Goal: Task Accomplishment & Management: Manage account settings

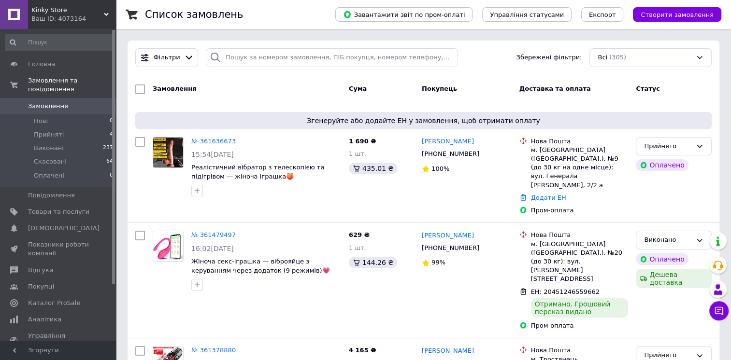
click at [218, 143] on link "№ 361636673" at bounding box center [213, 141] width 44 height 7
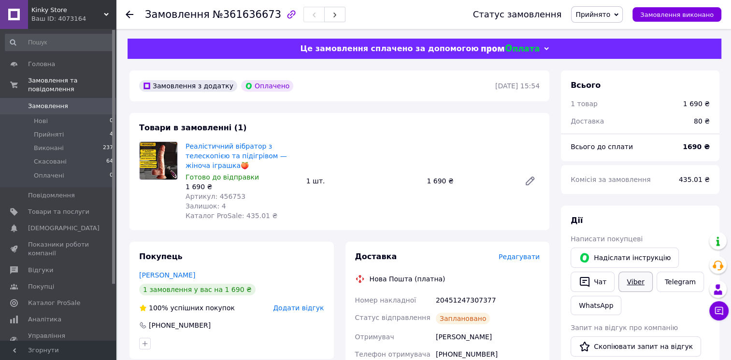
click at [638, 289] on link "Viber" at bounding box center [635, 282] width 34 height 20
drag, startPoint x: 488, startPoint y: 300, endPoint x: 437, endPoint y: 308, distance: 51.8
click at [437, 308] on div "20451247307377" at bounding box center [488, 300] width 108 height 17
copy div "20451247307377"
click at [69, 102] on span "Замовлення" at bounding box center [58, 106] width 61 height 9
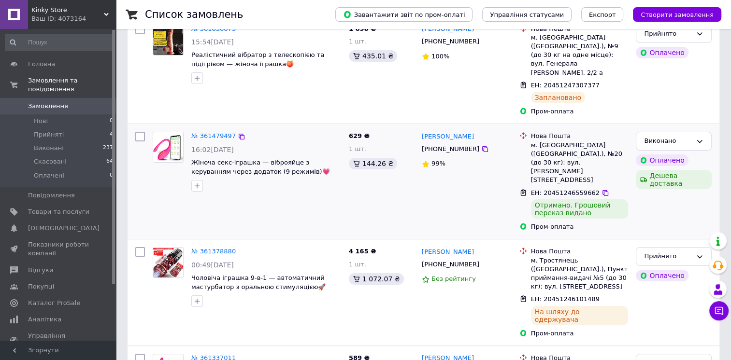
scroll to position [97, 0]
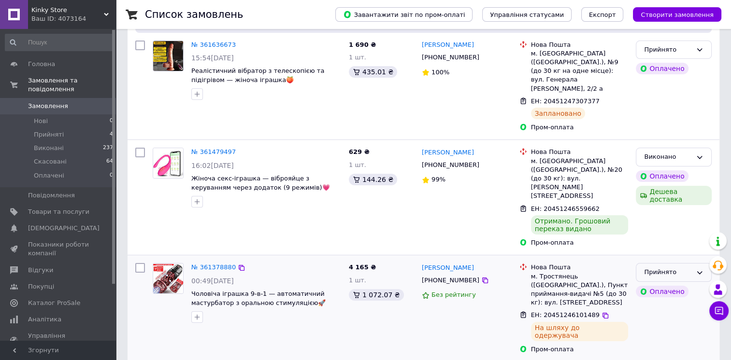
click at [673, 268] on div "Прийнято" at bounding box center [668, 273] width 48 height 10
click at [662, 284] on li "Виконано" at bounding box center [673, 293] width 75 height 18
click at [67, 128] on li "Прийняті 4" at bounding box center [59, 135] width 119 height 14
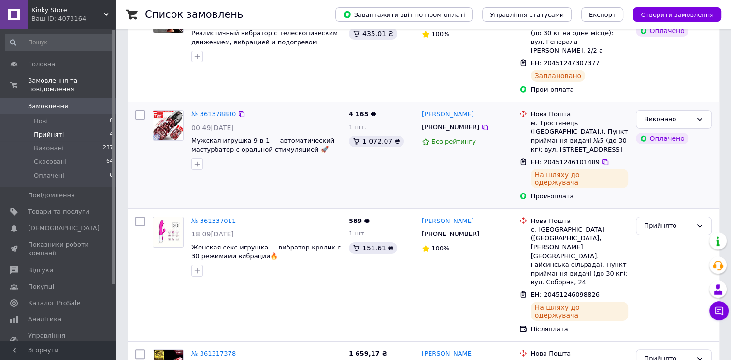
scroll to position [183, 0]
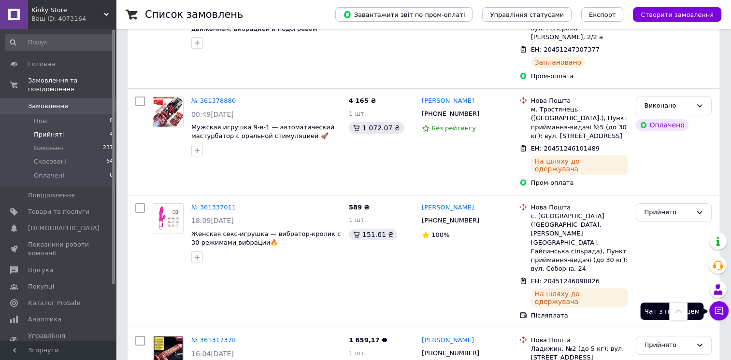
drag, startPoint x: 721, startPoint y: 310, endPoint x: 716, endPoint y: 306, distance: 6.2
click at [721, 310] on icon at bounding box center [719, 311] width 10 height 10
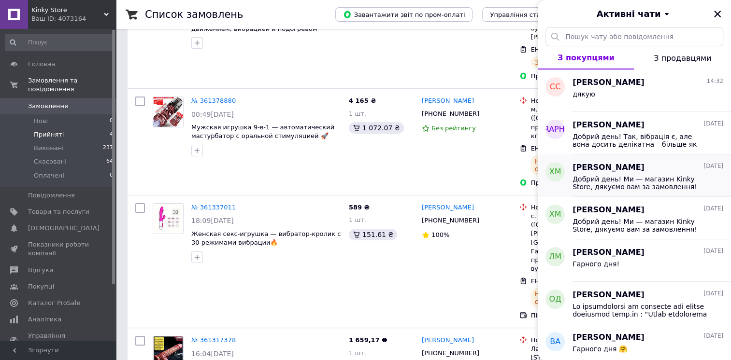
click at [650, 181] on span "Добрий день! Ми — магазин Kinky Store, дякуємо вам за замовлення! Хочемо повідо…" at bounding box center [641, 182] width 137 height 15
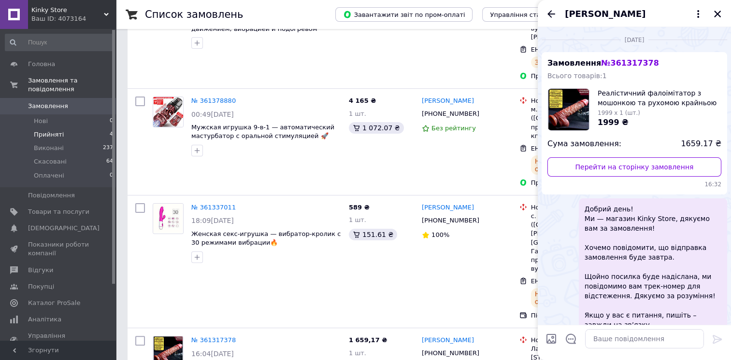
scroll to position [43, 0]
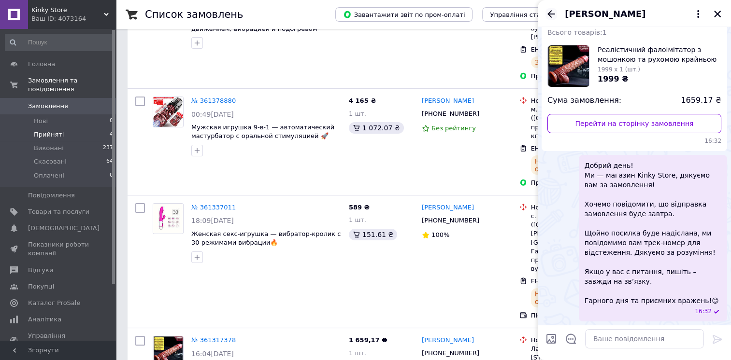
click at [555, 16] on icon "Назад" at bounding box center [552, 14] width 12 height 12
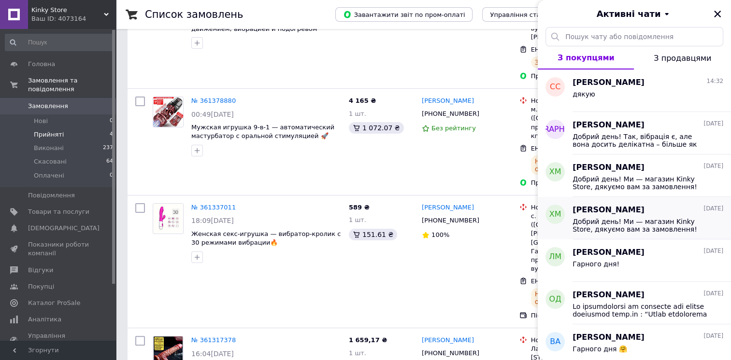
click at [614, 227] on span "Добрий день! Ми — магазин Kinky Store, дякуємо вам за замовлення! Хочемо повідо…" at bounding box center [641, 225] width 137 height 15
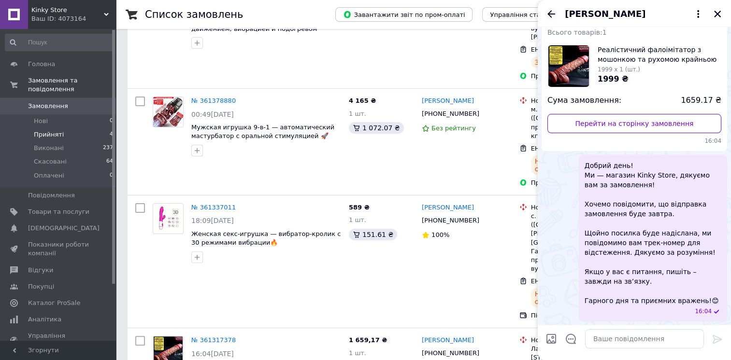
click at [553, 13] on icon "Назад" at bounding box center [552, 14] width 12 height 12
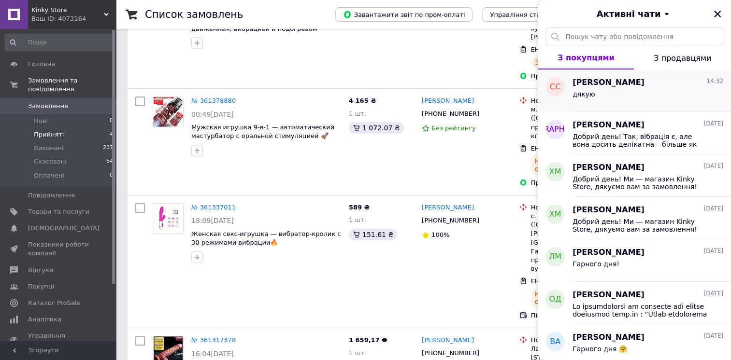
click at [635, 98] on div "дякую" at bounding box center [648, 95] width 151 height 15
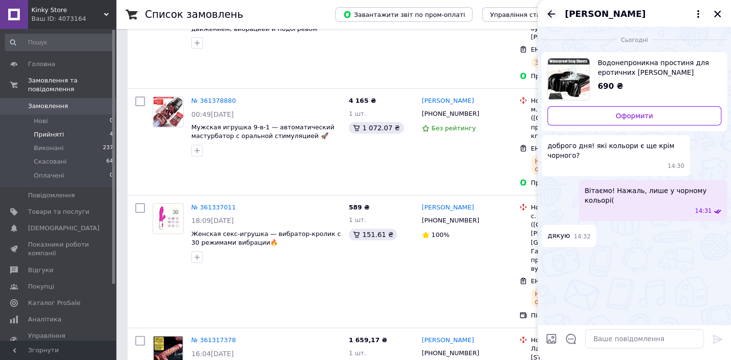
click at [551, 12] on icon "Назад" at bounding box center [552, 14] width 12 height 12
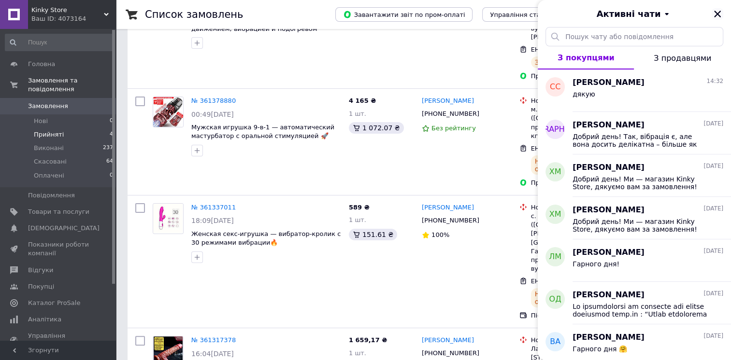
click at [719, 16] on icon "Закрити" at bounding box center [717, 14] width 9 height 9
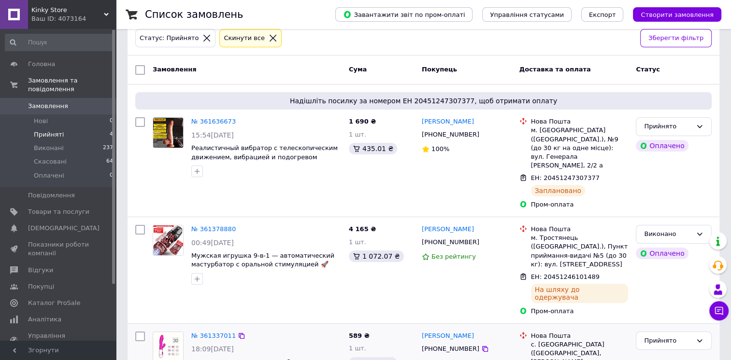
scroll to position [38, 0]
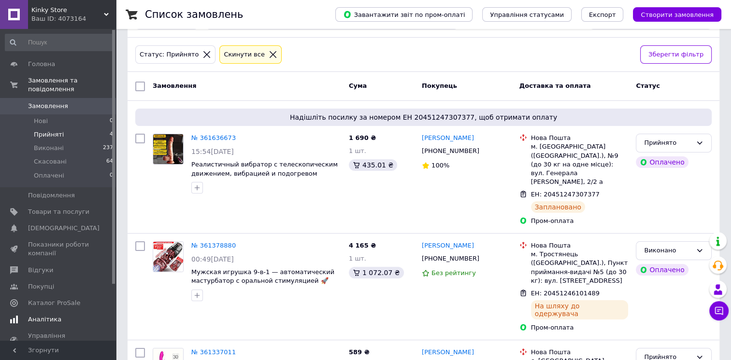
click at [28, 312] on link "Аналітика" at bounding box center [59, 320] width 119 height 16
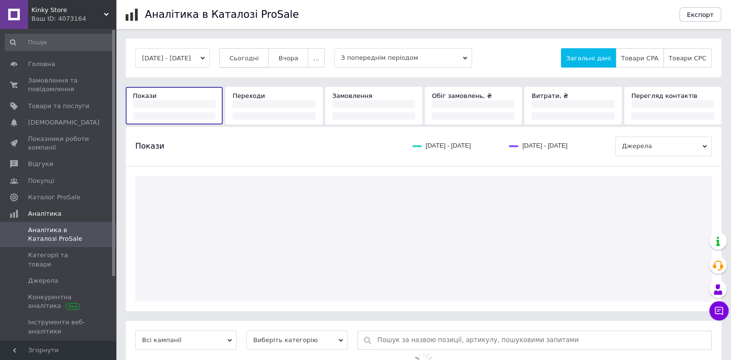
click at [247, 49] on button "Сьогодні" at bounding box center [244, 57] width 50 height 19
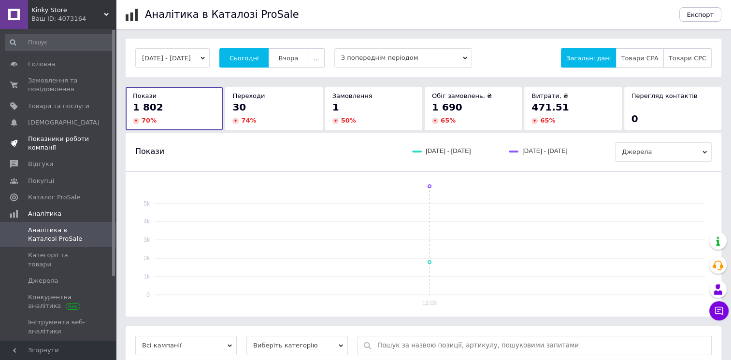
click at [54, 142] on span "Показники роботи компанії" at bounding box center [58, 143] width 61 height 17
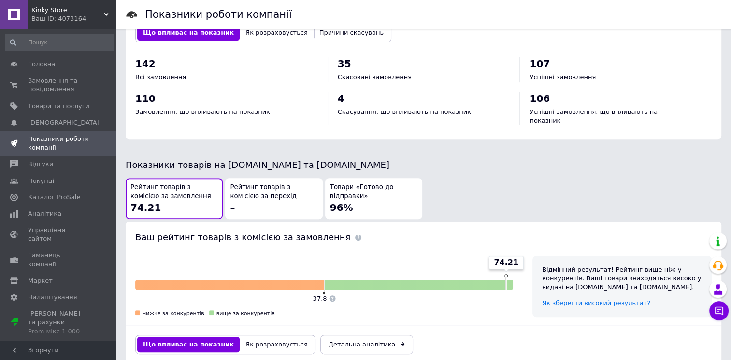
scroll to position [435, 0]
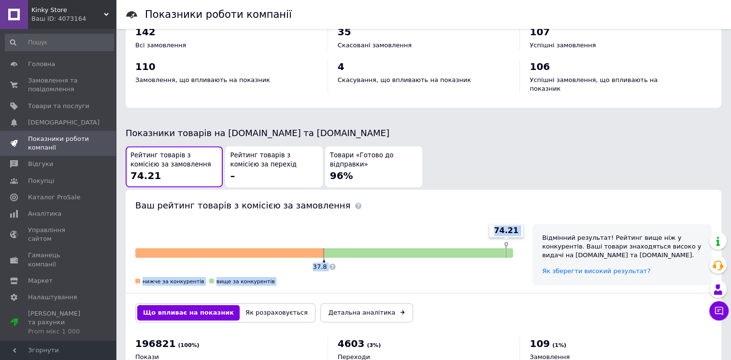
drag, startPoint x: 495, startPoint y: 219, endPoint x: 532, endPoint y: 216, distance: 36.9
click at [532, 216] on div "74.21 37.8 нижче за конкурентів вище за конкурентів Відмінний результат! Рейтин…" at bounding box center [424, 255] width 596 height 81
drag, startPoint x: 532, startPoint y: 216, endPoint x: 408, endPoint y: 243, distance: 126.7
click at [408, 248] on div at bounding box center [419, 253] width 188 height 10
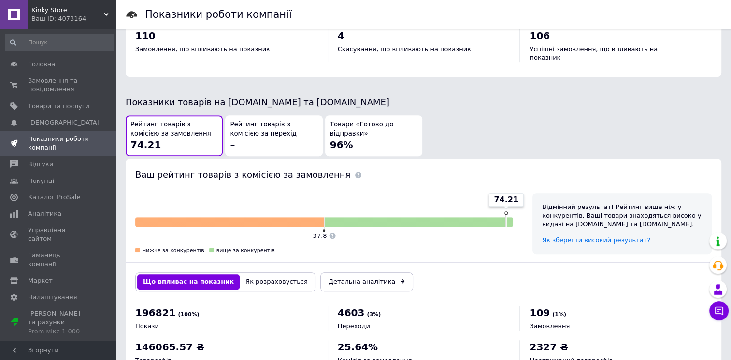
scroll to position [494, 0]
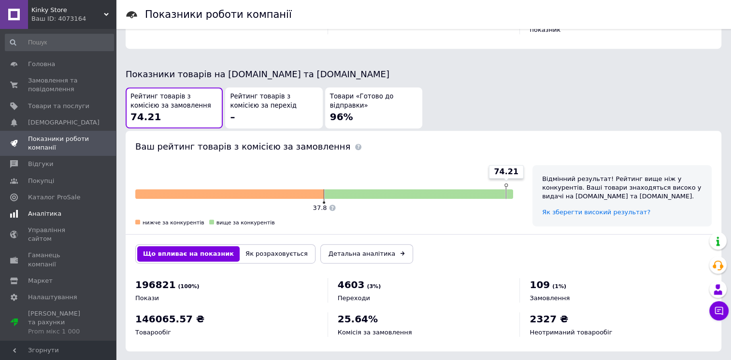
click at [51, 219] on link "Аналітика" at bounding box center [59, 214] width 119 height 16
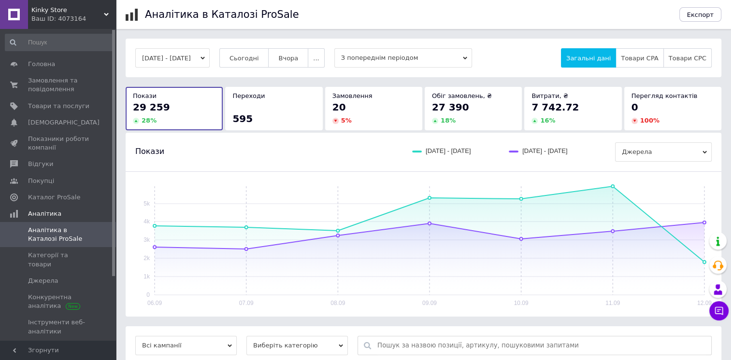
click at [207, 63] on button "[DATE] - [DATE]" at bounding box center [172, 57] width 74 height 19
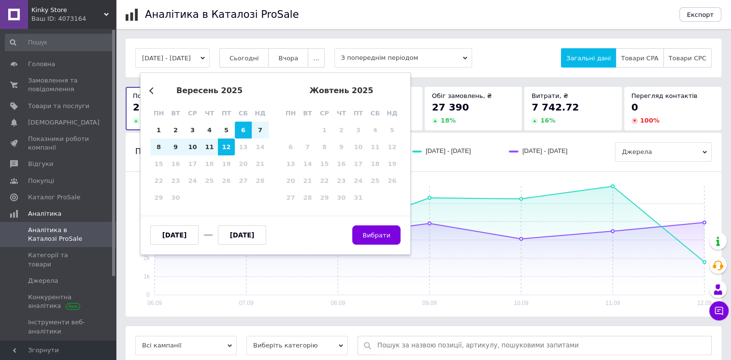
click at [149, 87] on div "Previous Month [DATE] пн вт ср чт пт сб нд 1 2 3 4 5 6 7 8 9 10 11 12 13 14 15 …" at bounding box center [275, 163] width 271 height 183
click at [150, 92] on button "Previous Month" at bounding box center [152, 90] width 7 height 7
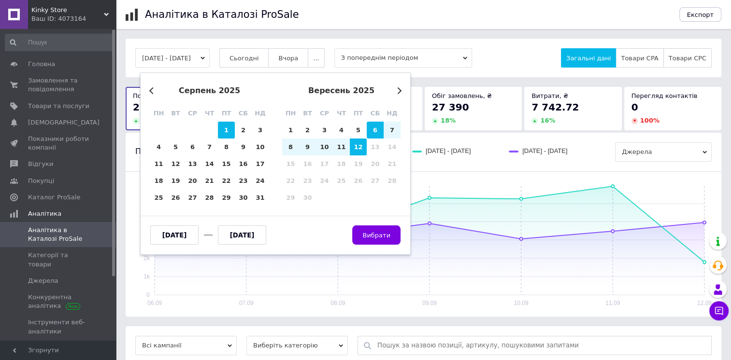
click at [227, 129] on div "1" at bounding box center [226, 130] width 17 height 17
type input "[DATE]"
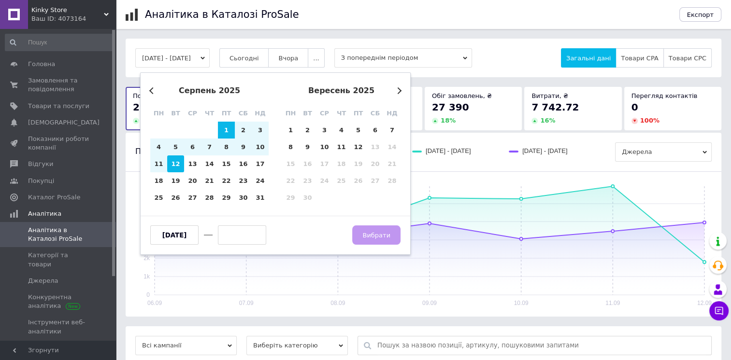
click at [174, 166] on div "12" at bounding box center [175, 164] width 17 height 17
type input "[DATE]"
click at [374, 244] on button "Вибрати" at bounding box center [376, 235] width 48 height 19
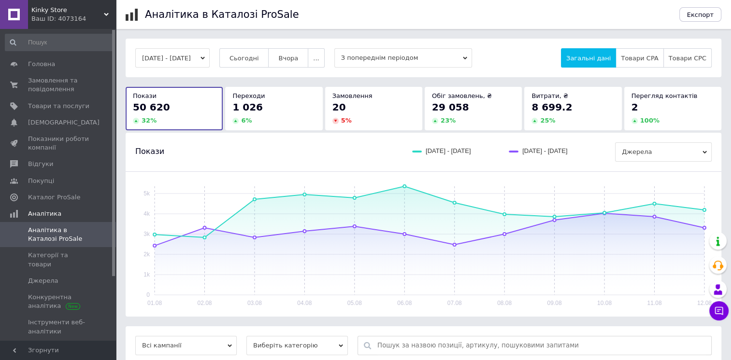
click at [185, 56] on button "[DATE] - [DATE]" at bounding box center [172, 57] width 74 height 19
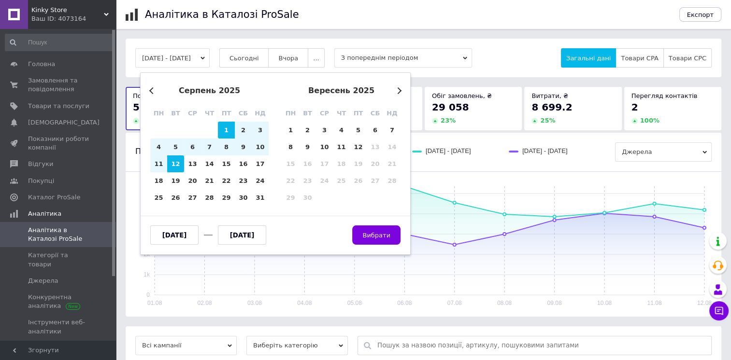
click at [151, 89] on button "Previous Month" at bounding box center [152, 90] width 7 height 7
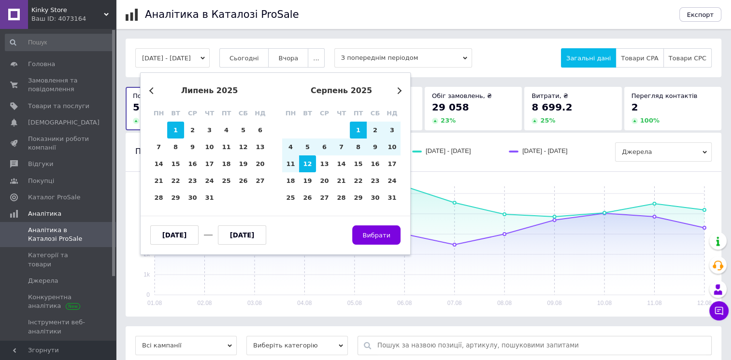
click at [174, 130] on div "1" at bounding box center [175, 130] width 17 height 17
type input "[DATE]"
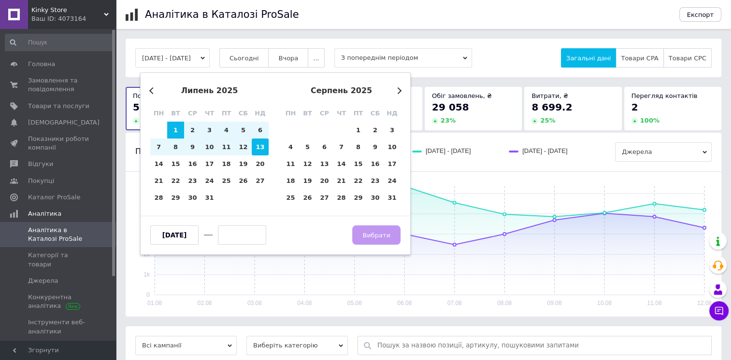
click at [263, 146] on div "13" at bounding box center [260, 147] width 17 height 17
type input "[DATE]"
click at [242, 146] on div "12" at bounding box center [243, 147] width 17 height 17
type input "[DATE]"
click at [182, 130] on div "1" at bounding box center [175, 130] width 17 height 17
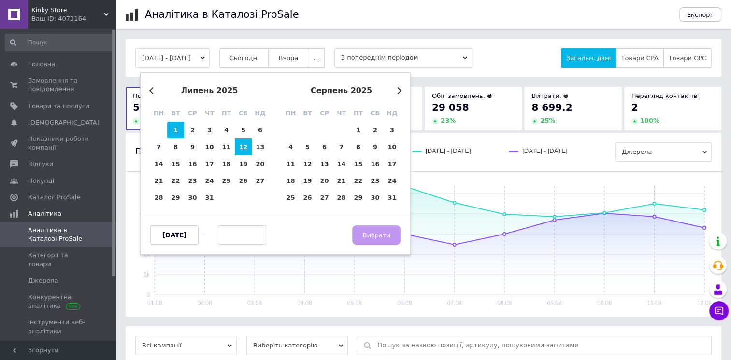
type input "[DATE]"
click at [251, 153] on div "12" at bounding box center [243, 147] width 17 height 17
type input "[DATE]"
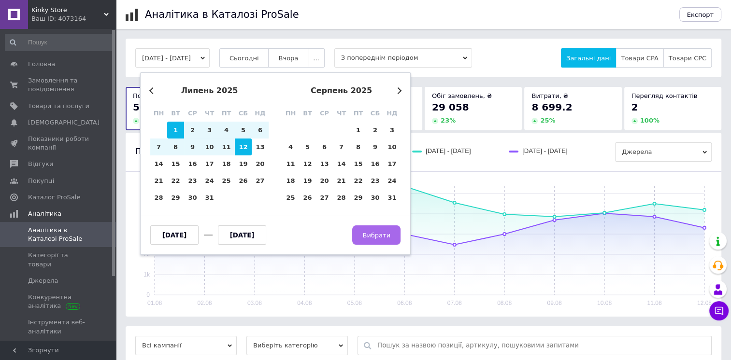
click at [396, 237] on button "Вибрати" at bounding box center [376, 235] width 48 height 19
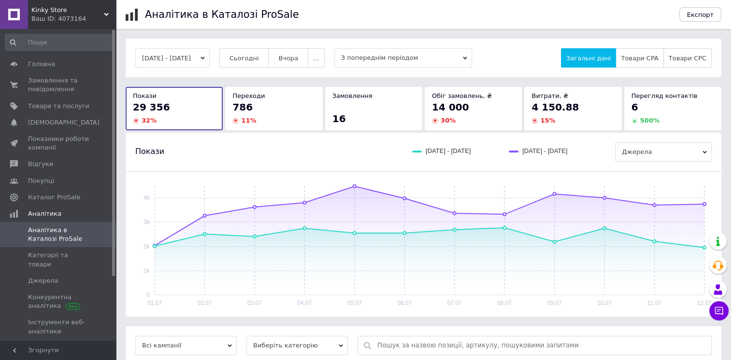
click at [209, 50] on button "[DATE] - [DATE]" at bounding box center [172, 57] width 74 height 19
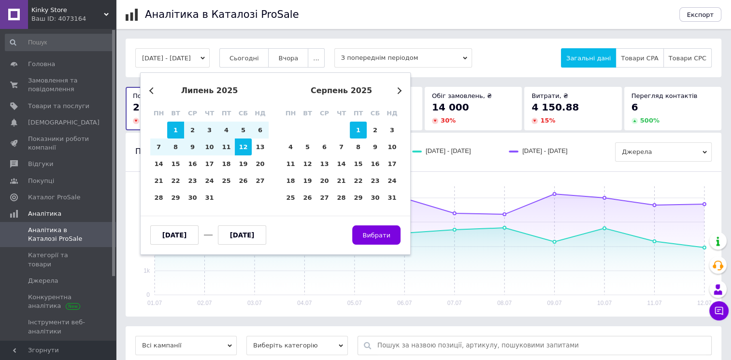
click at [356, 129] on div "1" at bounding box center [358, 130] width 17 height 17
type input "[DATE]"
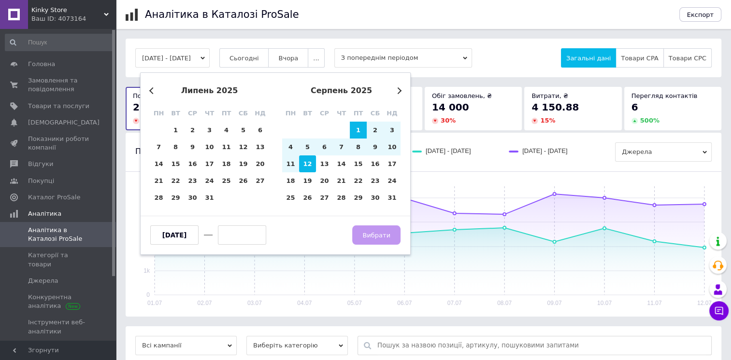
click at [309, 164] on div "12" at bounding box center [307, 164] width 17 height 17
type input "[DATE]"
click at [387, 230] on button "Вибрати" at bounding box center [376, 235] width 48 height 19
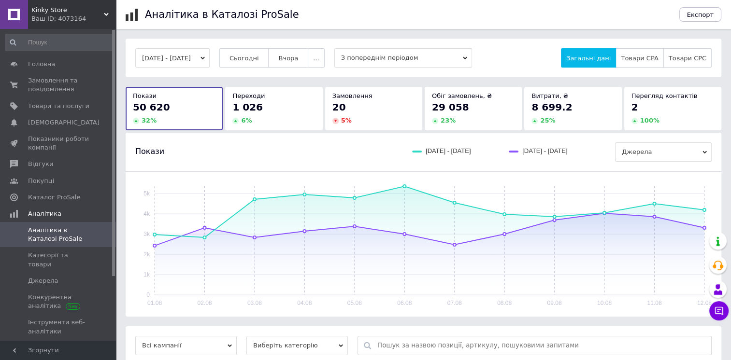
click at [199, 55] on button "[DATE] - [DATE]" at bounding box center [172, 57] width 74 height 19
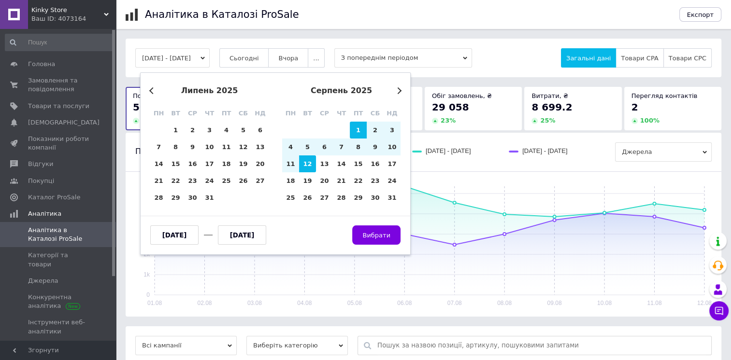
click at [396, 91] on button "Next Month" at bounding box center [398, 90] width 7 height 7
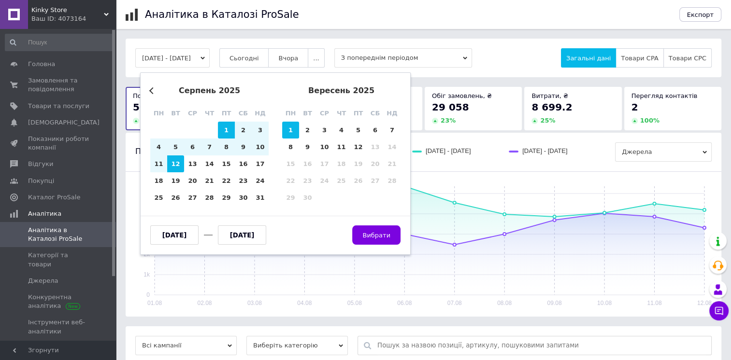
click at [287, 129] on div "1" at bounding box center [290, 130] width 17 height 17
type input "[DATE]"
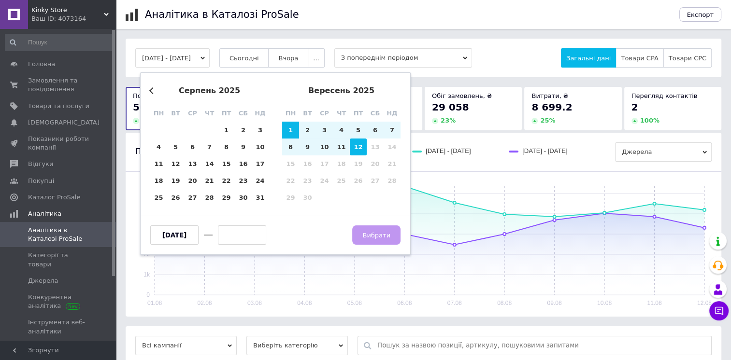
click at [357, 151] on div "12" at bounding box center [358, 147] width 17 height 17
type input "[DATE]"
click at [387, 237] on span "Вибрати" at bounding box center [376, 235] width 28 height 7
